Goal: Contribute content: Add original content to the website for others to see

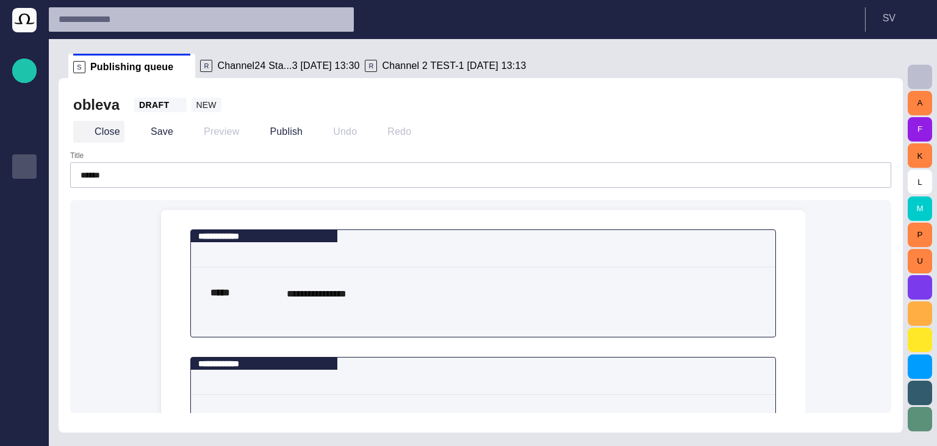
click at [89, 137] on span "button" at bounding box center [83, 132] width 12 height 12
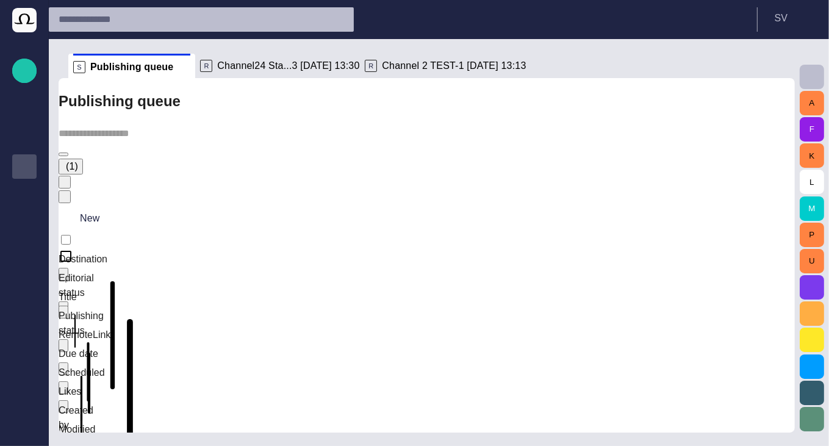
type input "**********"
click at [810, 76] on span "button" at bounding box center [811, 77] width 15 height 15
click at [259, 445] on div at bounding box center [414, 446] width 829 height 0
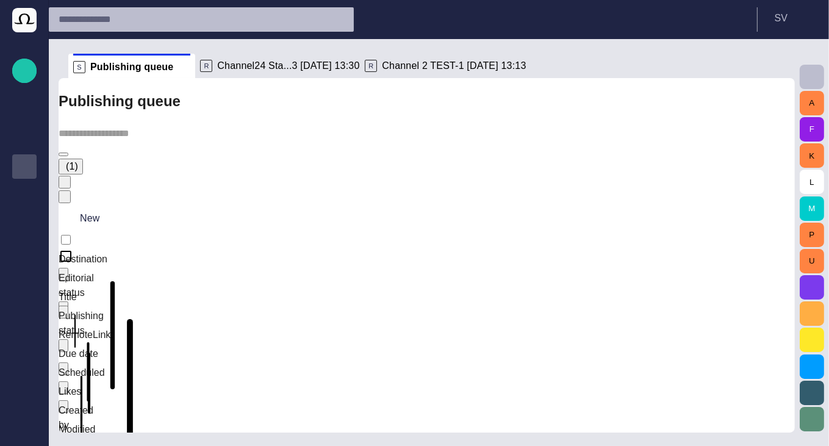
click at [249, 68] on span "Channel24 Sta...3 [DATE] 13:30" at bounding box center [288, 66] width 142 height 12
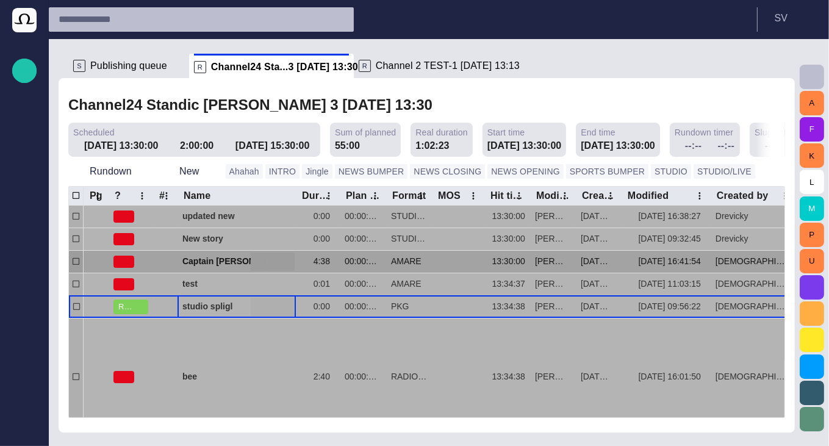
click at [221, 259] on span "Captain [PERSON_NAME] famous polar shipwreck as never seen before" at bounding box center [236, 262] width 109 height 12
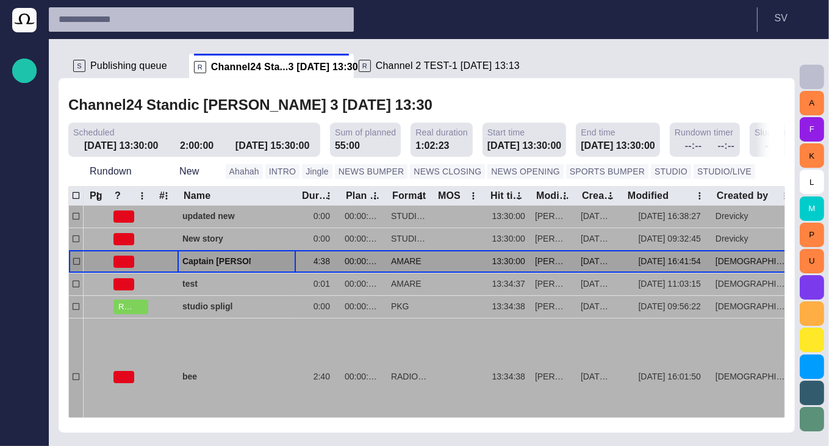
click at [221, 259] on span "Captain [PERSON_NAME] famous polar shipwreck as never seen before" at bounding box center [236, 262] width 109 height 12
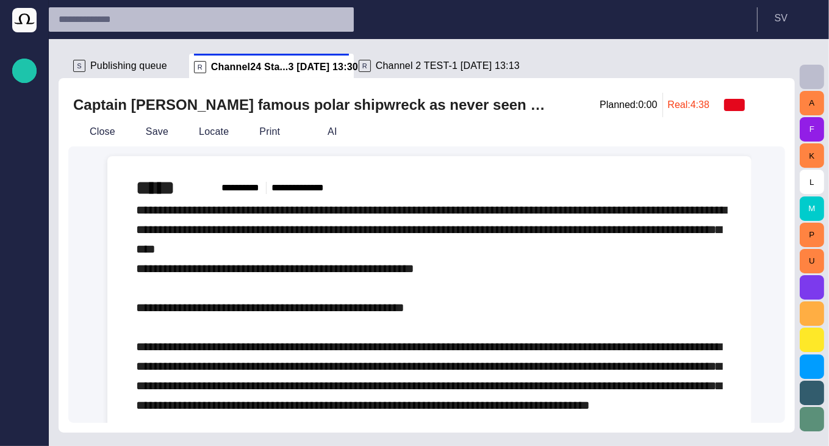
click at [111, 212] on span "button" at bounding box center [107, 213] width 15 height 23
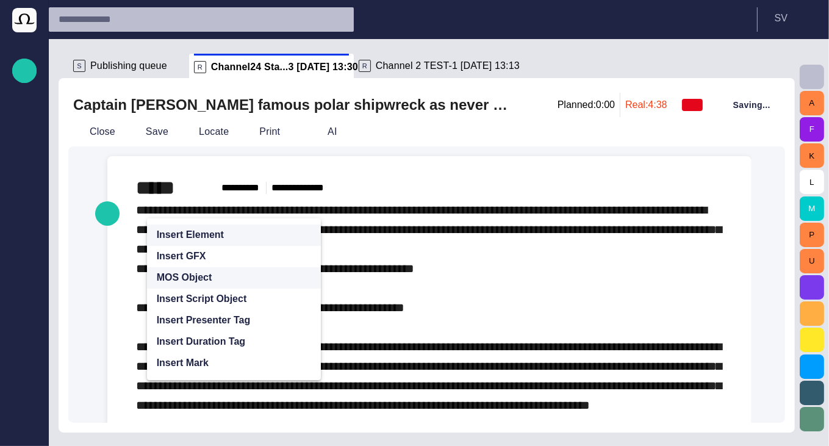
click at [194, 281] on p "MOS Object" at bounding box center [184, 277] width 55 height 15
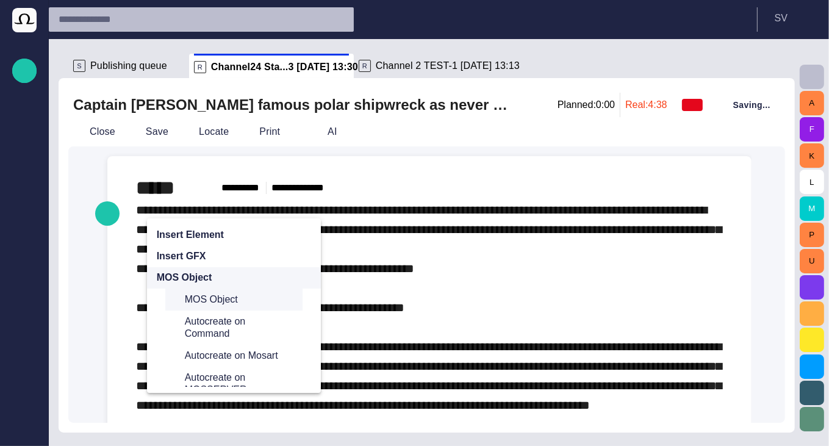
click at [209, 296] on span "MOS Object" at bounding box center [239, 299] width 108 height 12
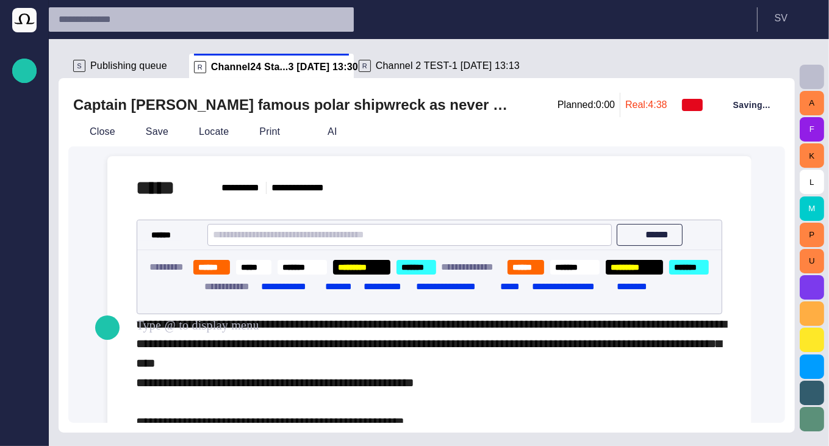
click at [682, 313] on div "**********" at bounding box center [429, 281] width 584 height 63
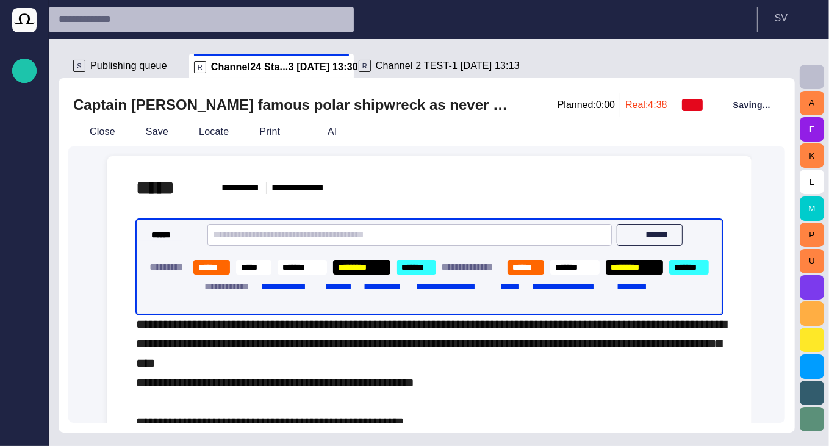
click at [682, 308] on div "**********" at bounding box center [429, 281] width 584 height 63
click at [801, 82] on button "button" at bounding box center [811, 77] width 24 height 24
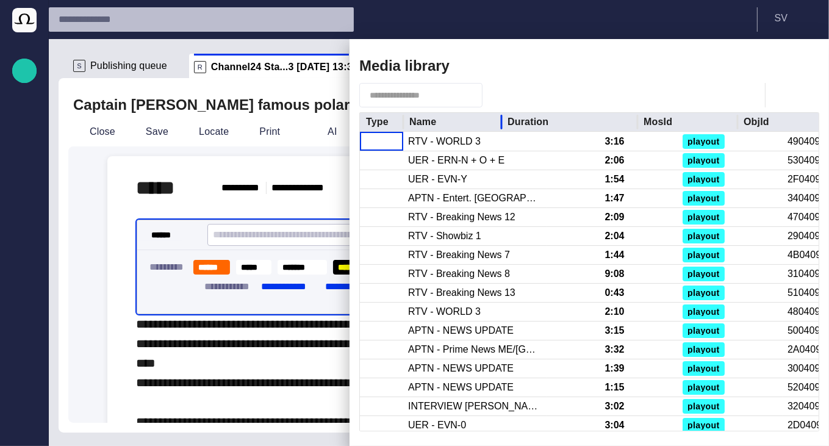
drag, startPoint x: 599, startPoint y: 125, endPoint x: 501, endPoint y: 124, distance: 98.2
click at [501, 124] on div at bounding box center [501, 122] width 6 height 19
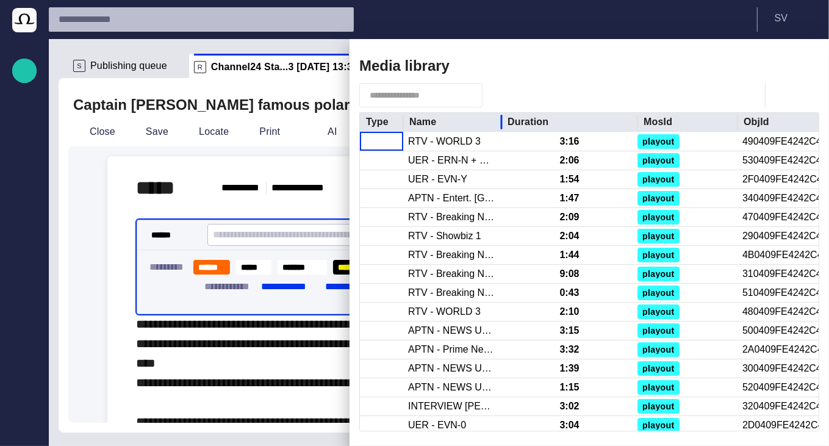
drag, startPoint x: 501, startPoint y: 122, endPoint x: 548, endPoint y: 121, distance: 47.0
click at [504, 121] on div at bounding box center [501, 122] width 6 height 19
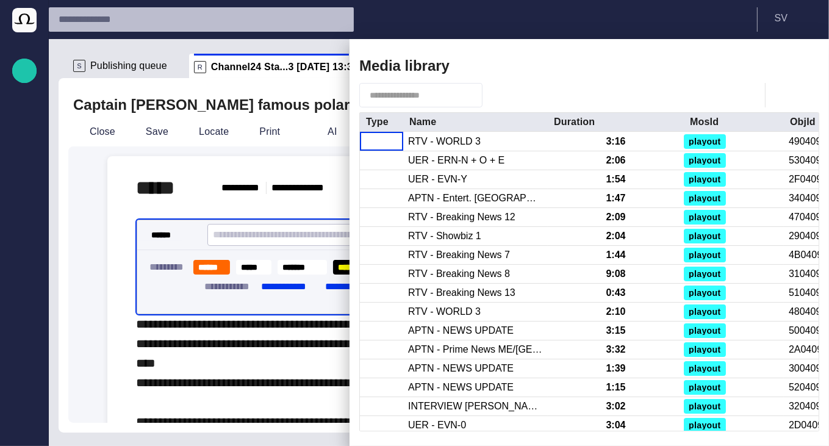
click at [118, 169] on div at bounding box center [414, 223] width 829 height 446
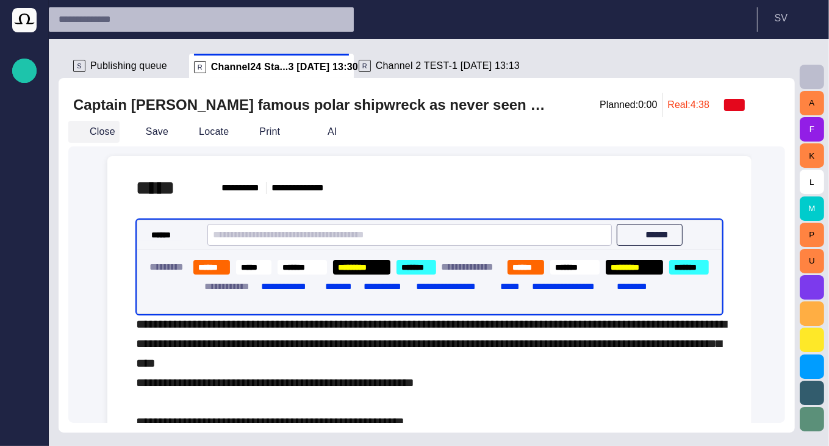
click at [96, 129] on button "Close" at bounding box center [93, 132] width 51 height 22
click at [99, 72] on span "Publishing queue" at bounding box center [128, 66] width 77 height 12
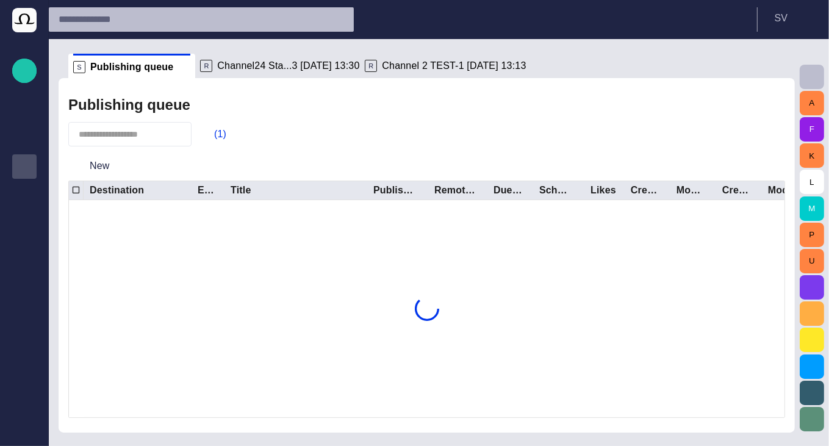
scroll to position [49, 0]
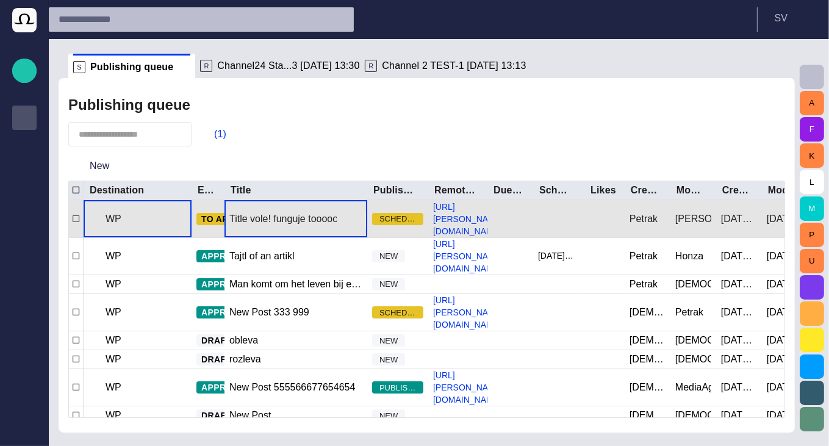
click at [274, 237] on div "Title vole! funguje tooooo" at bounding box center [295, 219] width 143 height 37
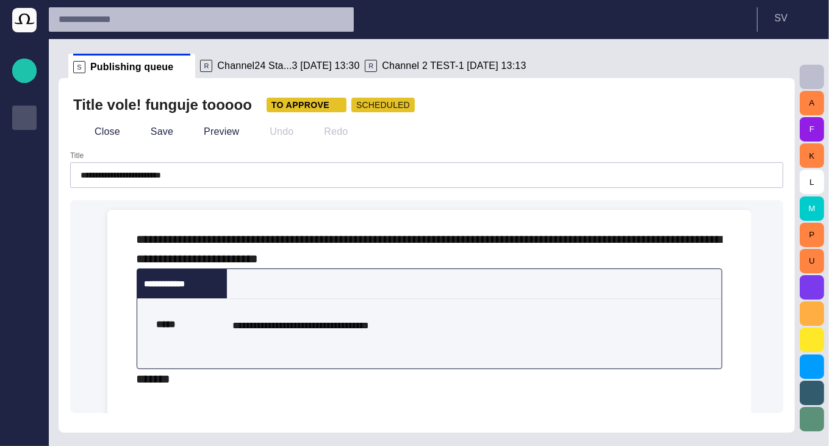
click at [113, 130] on button "Close" at bounding box center [98, 132] width 51 height 22
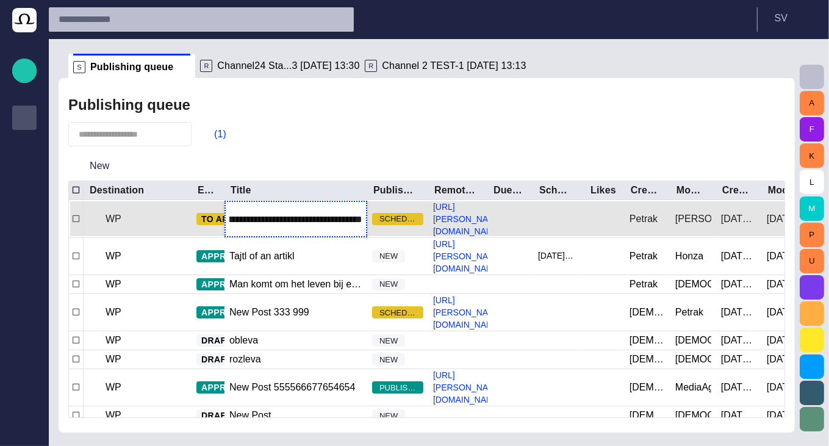
type input "**********"
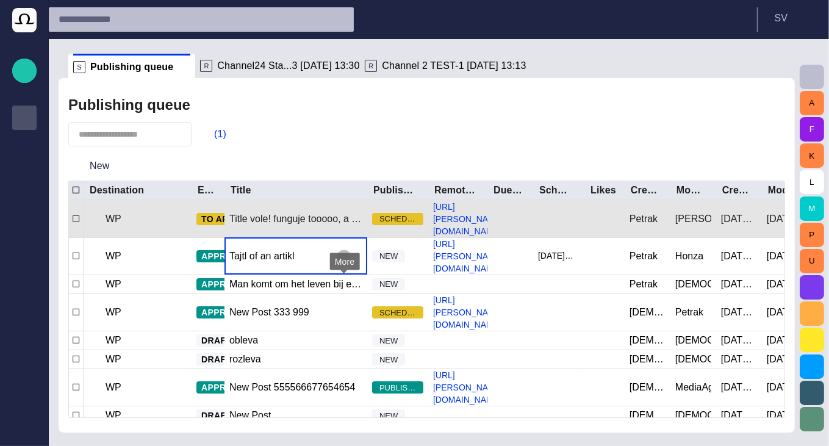
click at [271, 57] on div "R Channel24 Sta...3 14/09 13:30" at bounding box center [277, 66] width 155 height 24
click at [281, 64] on span "Channel24 Sta...3 [DATE] 13:30" at bounding box center [288, 66] width 142 height 12
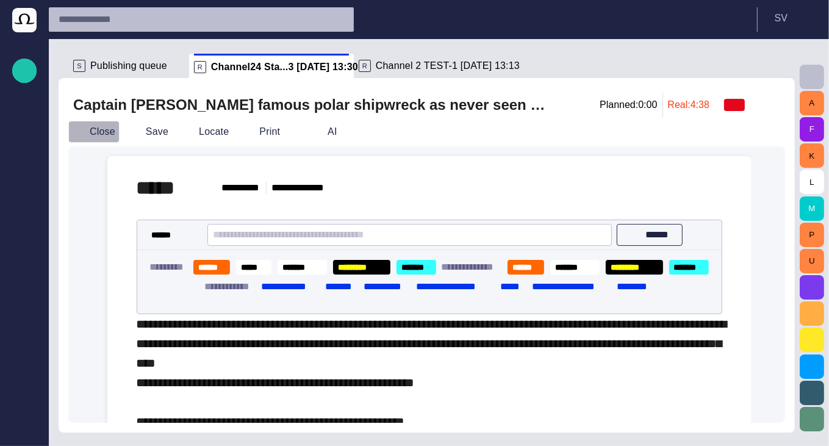
click at [101, 128] on button "Close" at bounding box center [93, 132] width 51 height 22
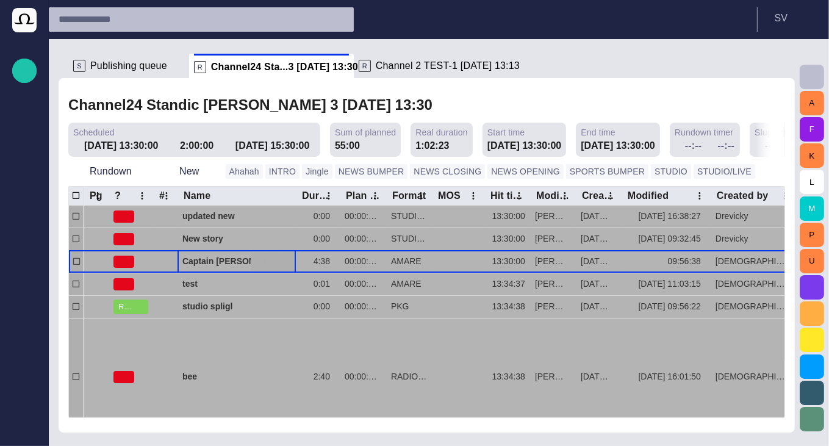
click at [113, 69] on span "Publishing queue" at bounding box center [128, 66] width 77 height 12
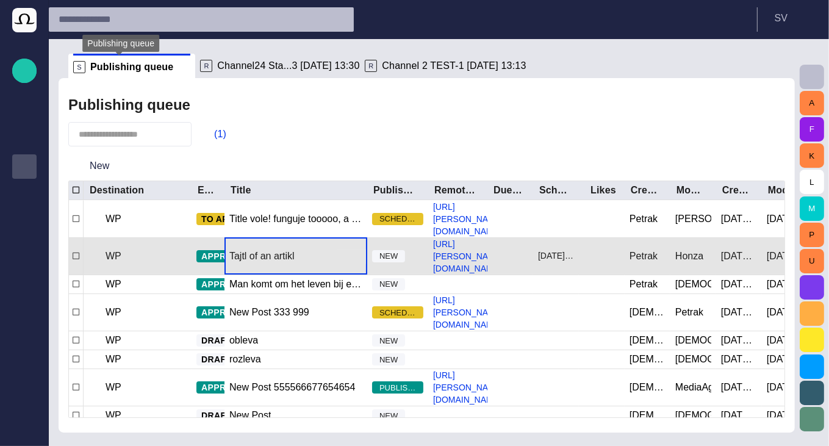
scroll to position [49, 0]
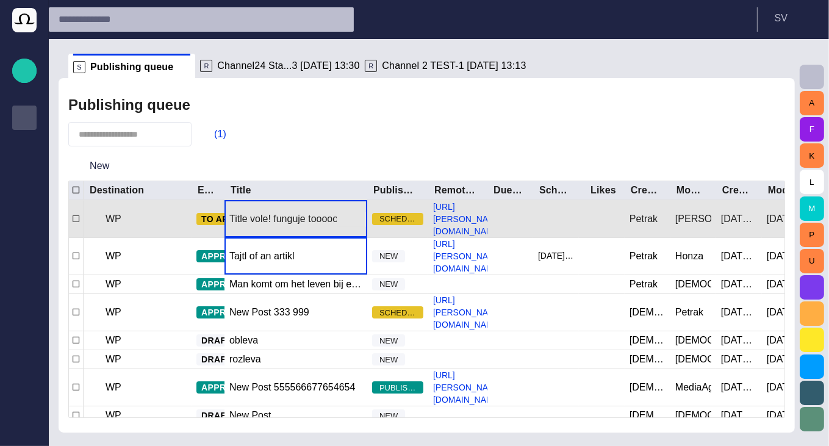
click at [257, 237] on div "Title vole! funguje tooooo, a ted taky" at bounding box center [295, 219] width 143 height 37
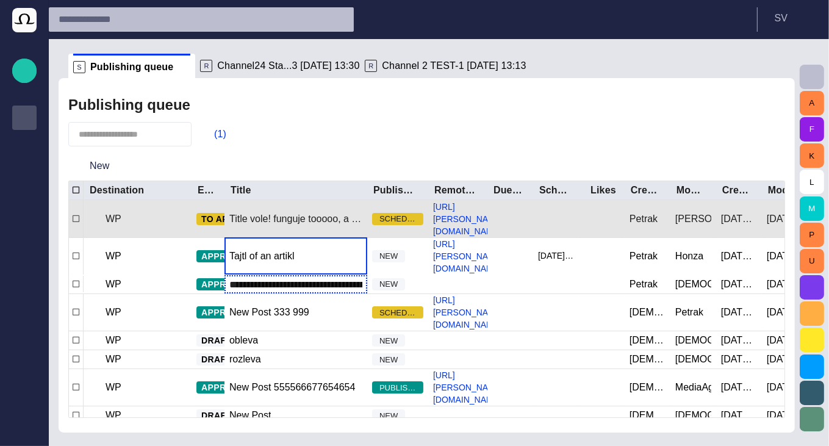
scroll to position [0, 83]
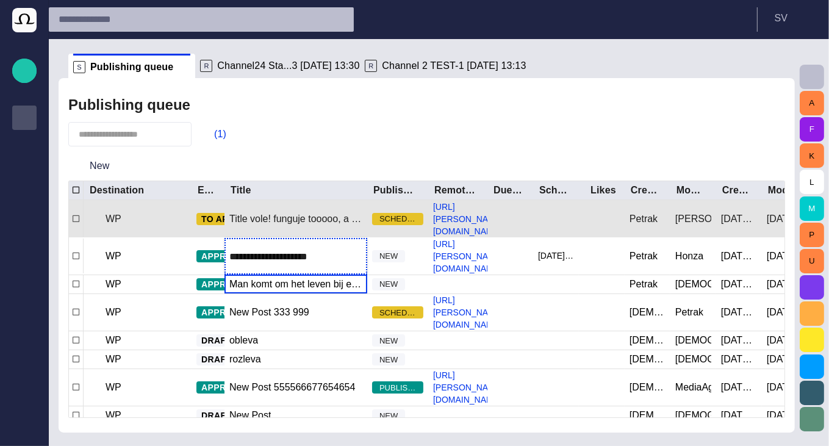
type input "**********"
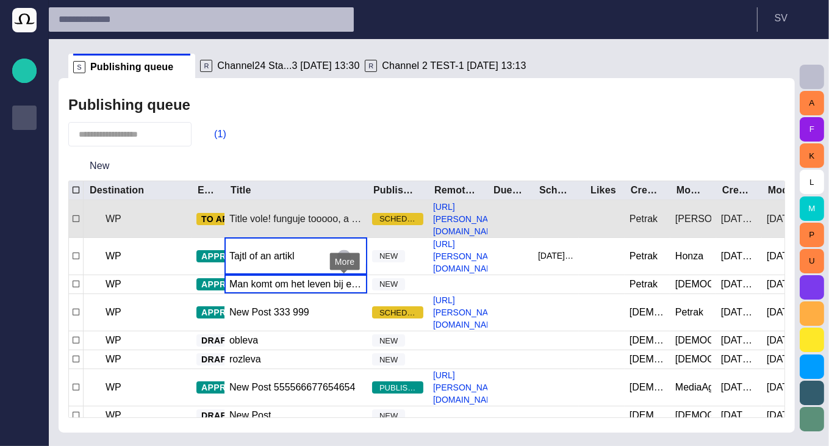
click at [288, 144] on div "(1)" at bounding box center [426, 134] width 717 height 24
click at [274, 226] on div "Title vole! funguje tooooo, a ted taky" at bounding box center [295, 218] width 133 height 13
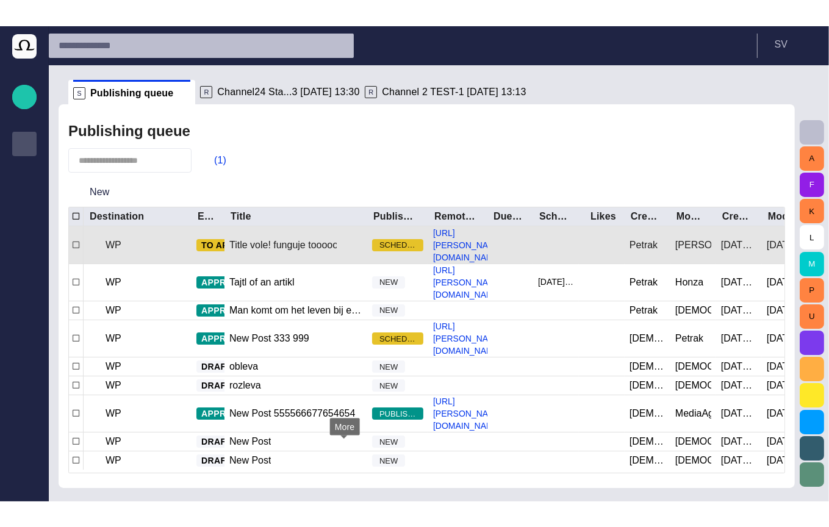
scroll to position [22, 0]
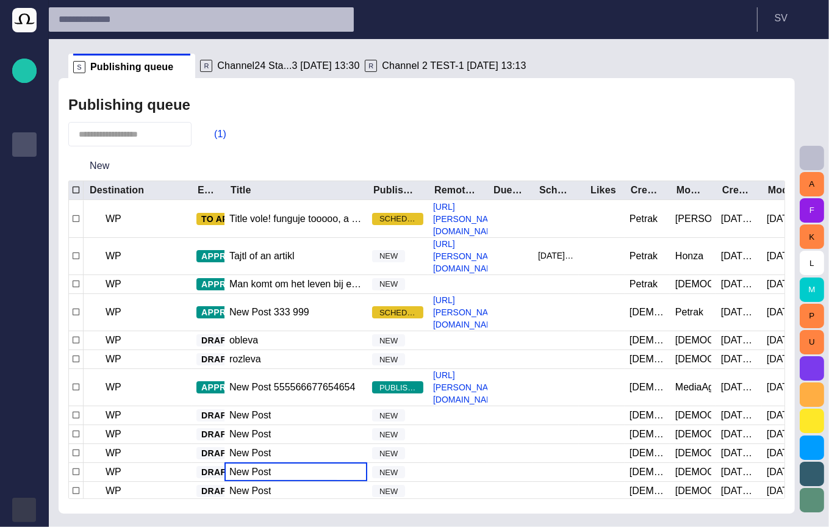
click at [24, 445] on span "button" at bounding box center [25, 510] width 10 height 10
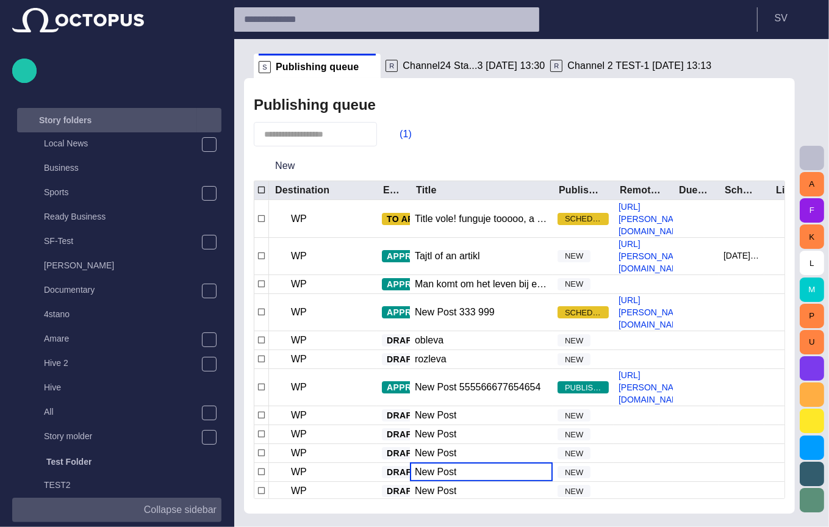
click at [102, 119] on div "Story folders" at bounding box center [108, 120] width 177 height 20
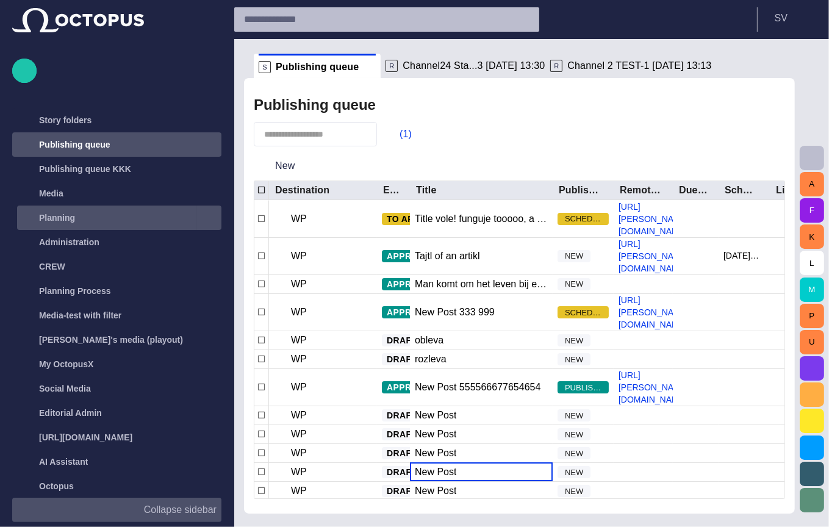
click at [100, 226] on div "Planning" at bounding box center [108, 218] width 177 height 20
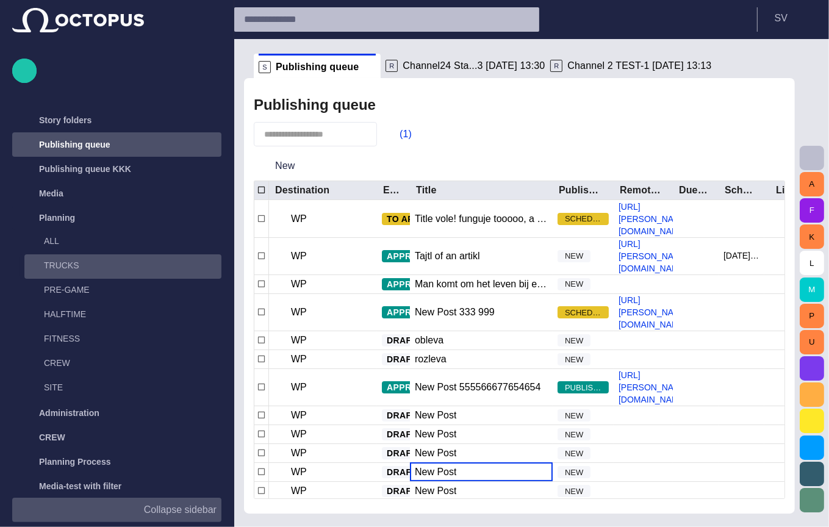
click at [100, 268] on p "TRUCKS" at bounding box center [132, 265] width 177 height 12
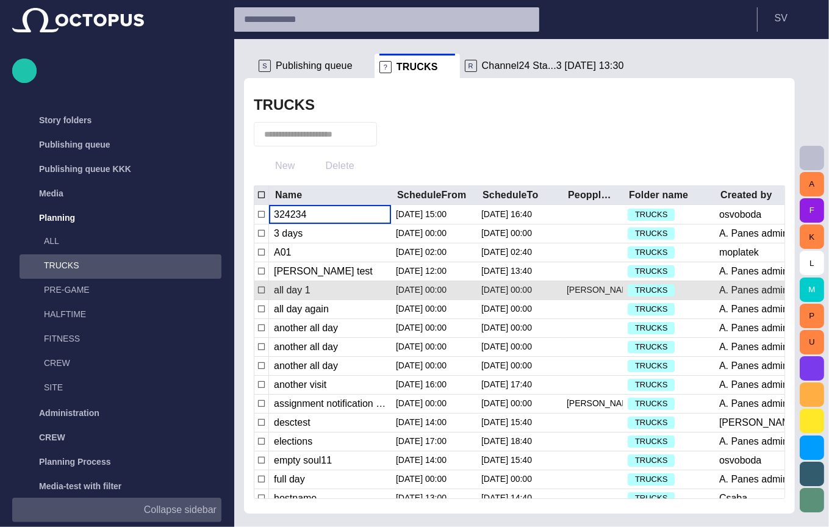
scroll to position [122, 0]
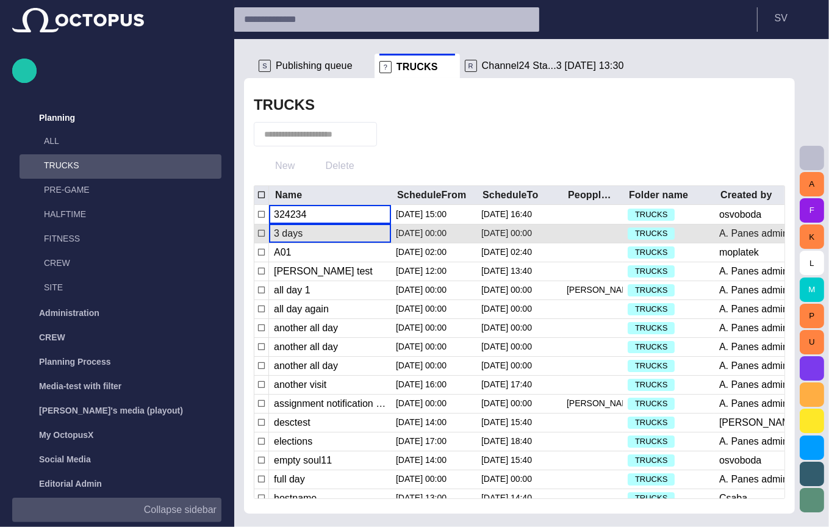
click at [318, 232] on div "3 days" at bounding box center [330, 233] width 122 height 18
click at [317, 233] on div "3 days" at bounding box center [330, 233] width 122 height 18
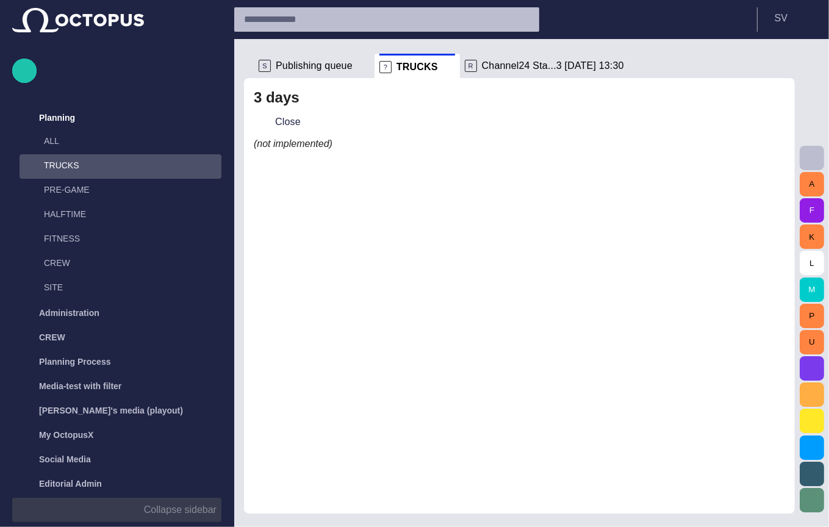
click at [160, 445] on button "Collapse sidebar" at bounding box center [116, 510] width 209 height 24
